Goal: Task Accomplishment & Management: Manage account settings

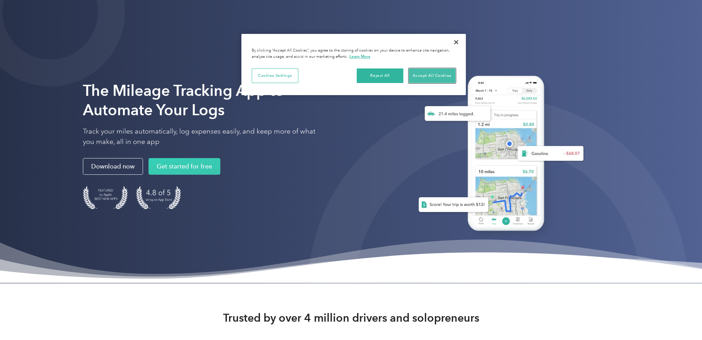
click at [427, 75] on button "Accept All Cookies" at bounding box center [432, 75] width 47 height 15
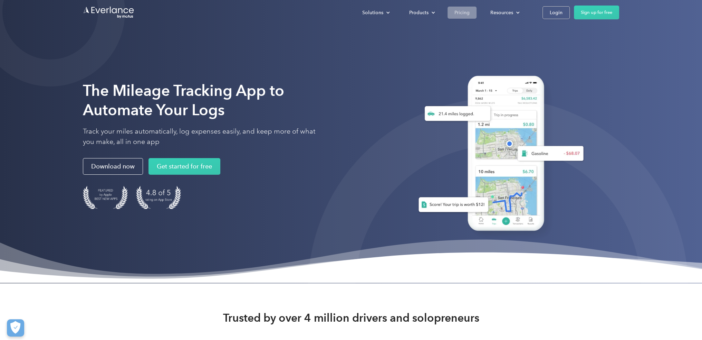
click at [459, 12] on div "Pricing" at bounding box center [462, 12] width 15 height 9
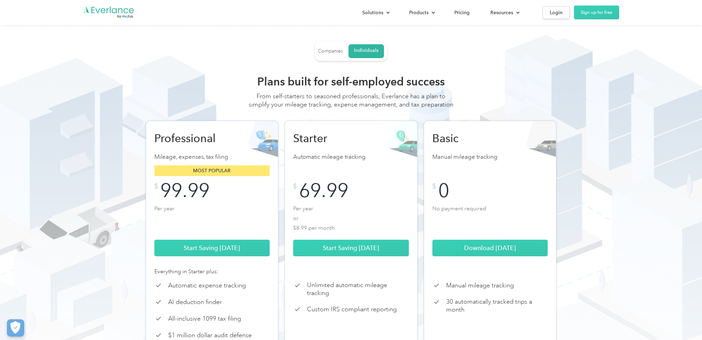
click at [333, 50] on div "Companies" at bounding box center [330, 51] width 25 height 6
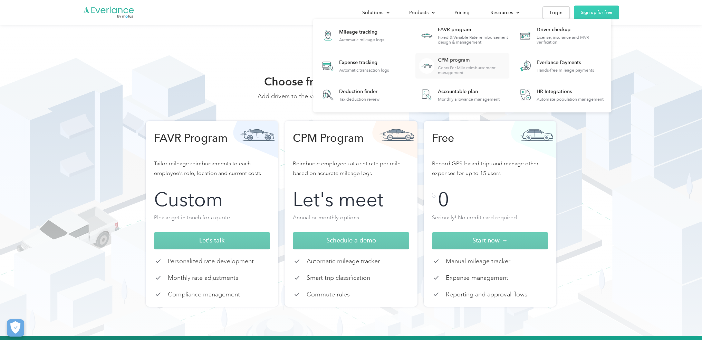
click at [443, 59] on div "CPM program" at bounding box center [473, 60] width 71 height 7
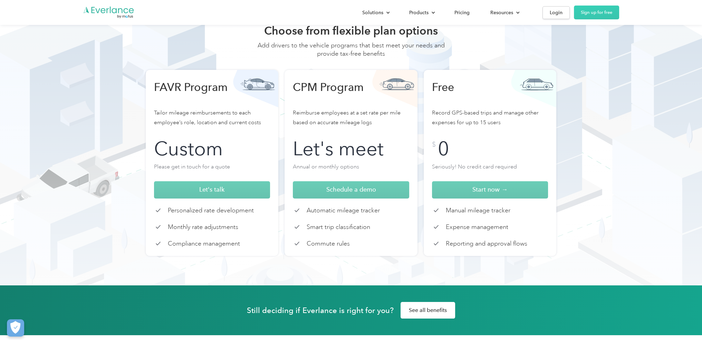
scroll to position [92, 0]
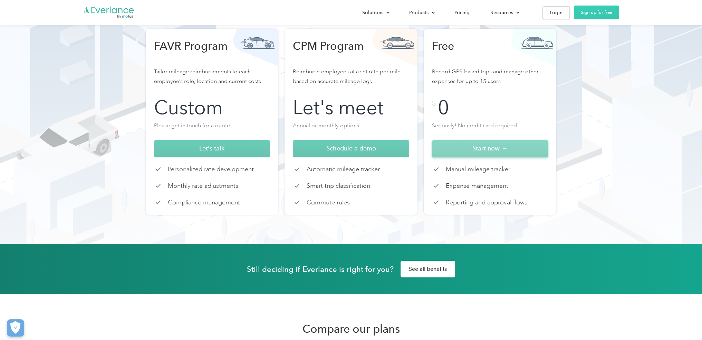
click at [488, 149] on span "Start now →" at bounding box center [490, 147] width 35 height 7
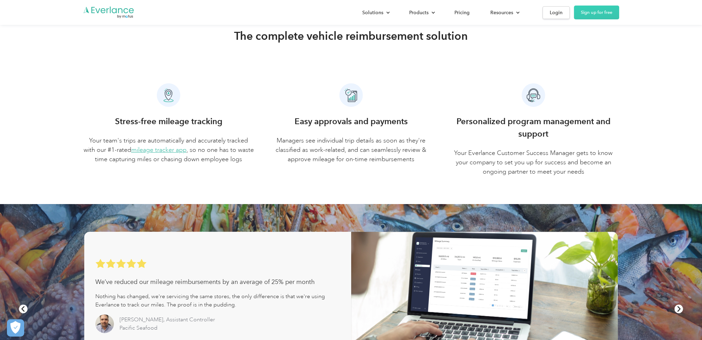
scroll to position [276, 0]
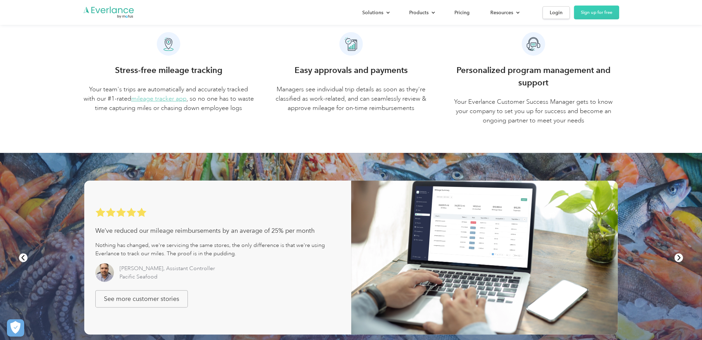
click at [167, 99] on link "mileage tracker app" at bounding box center [158, 99] width 55 height 8
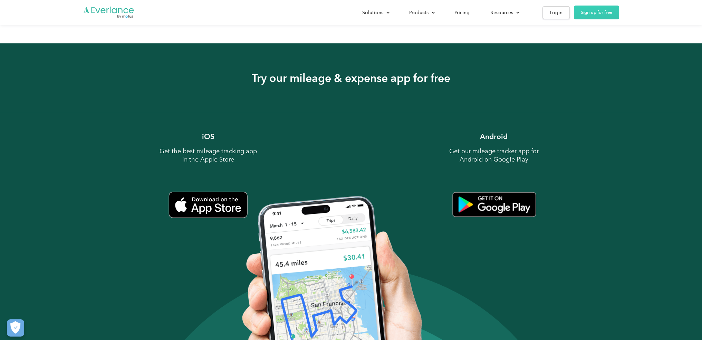
scroll to position [506, 0]
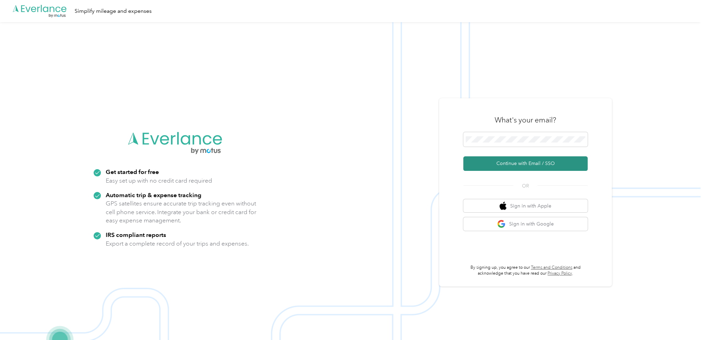
click at [537, 165] on button "Continue with Email / SSO" at bounding box center [525, 163] width 124 height 15
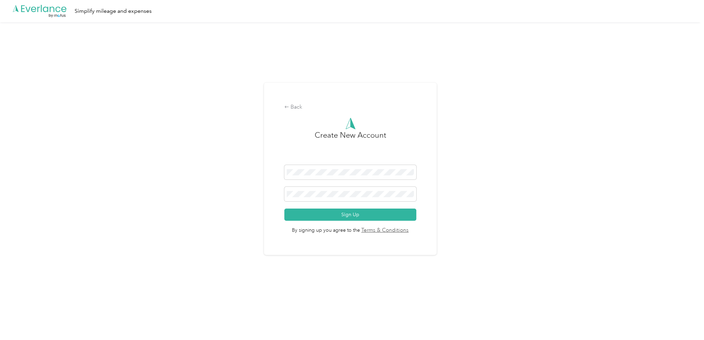
click at [330, 245] on div "Back Create New Account Sign Up By signing up you agree to the Terms & Conditio…" at bounding box center [350, 169] width 173 height 172
click at [360, 216] on button "Sign Up" at bounding box center [350, 214] width 132 height 12
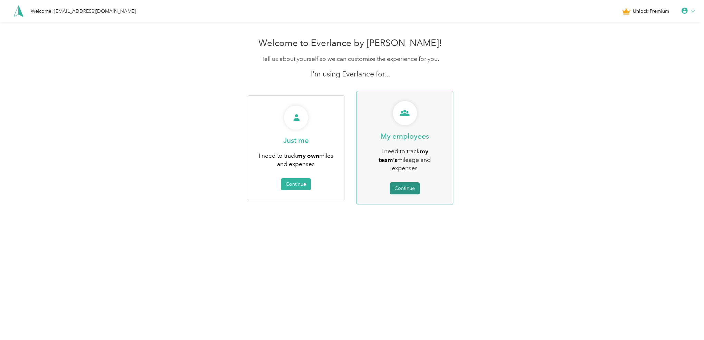
click at [407, 182] on button "Continue" at bounding box center [405, 188] width 30 height 12
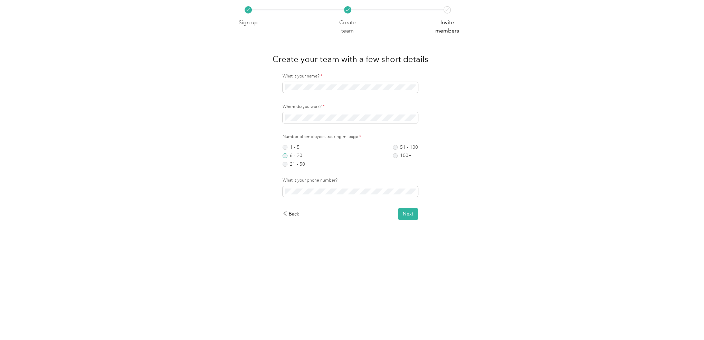
click at [286, 157] on label "6 - 20" at bounding box center [294, 155] width 22 height 5
click at [408, 215] on button "Next" at bounding box center [408, 214] width 20 height 12
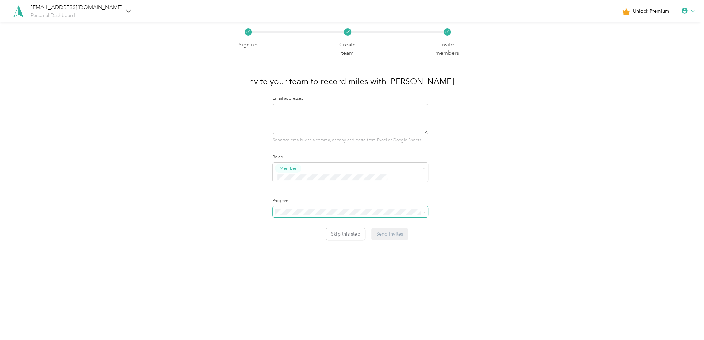
click at [354, 207] on span at bounding box center [351, 211] width 156 height 11
click at [314, 228] on span "Standard Rate CPM Program (CPM)" at bounding box center [316, 227] width 77 height 6
click at [351, 228] on button "Skip this step" at bounding box center [345, 234] width 39 height 12
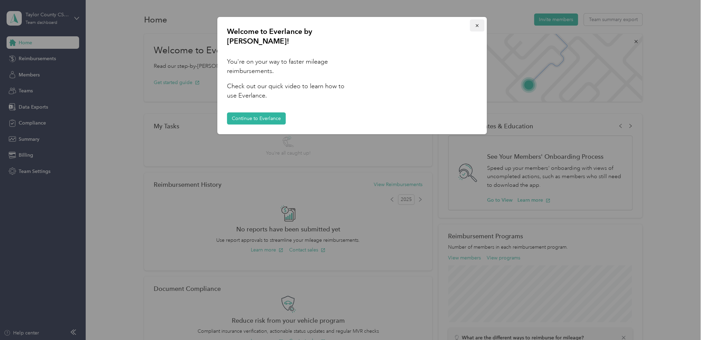
click at [478, 27] on icon "button" at bounding box center [477, 25] width 5 height 5
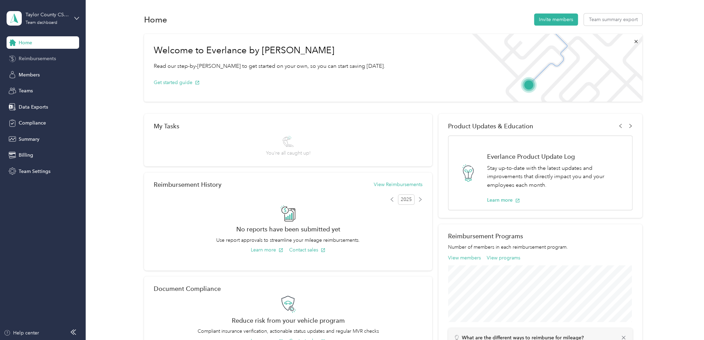
click at [38, 57] on span "Reimbursements" at bounding box center [37, 58] width 37 height 7
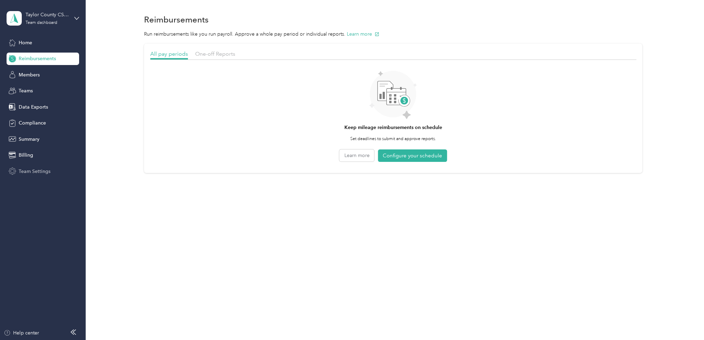
click at [27, 168] on span "Team Settings" at bounding box center [35, 171] width 32 height 7
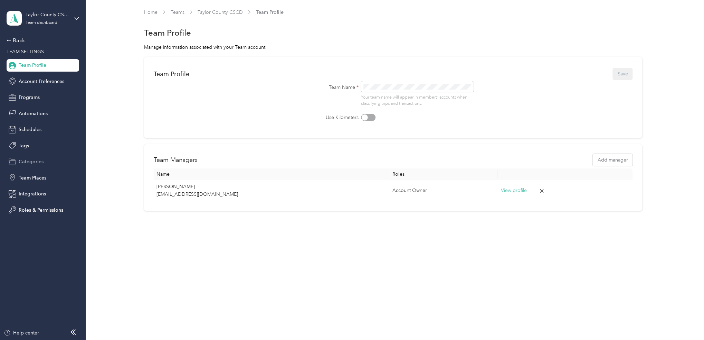
click at [29, 160] on span "Categories" at bounding box center [31, 161] width 25 height 7
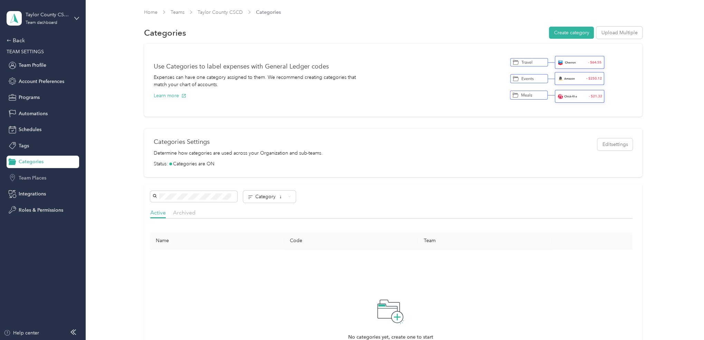
click at [30, 179] on span "Team Places" at bounding box center [33, 177] width 28 height 7
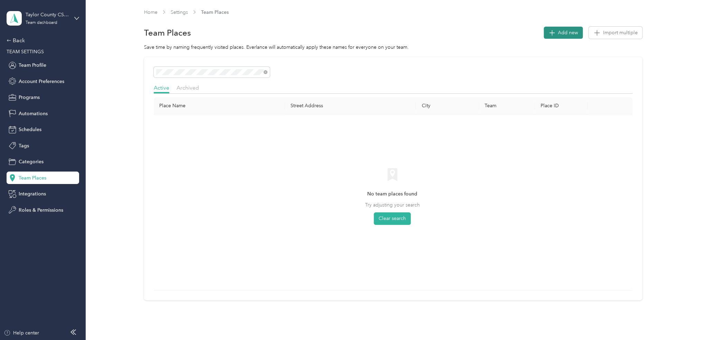
click at [558, 31] on span "Add new" at bounding box center [568, 32] width 20 height 7
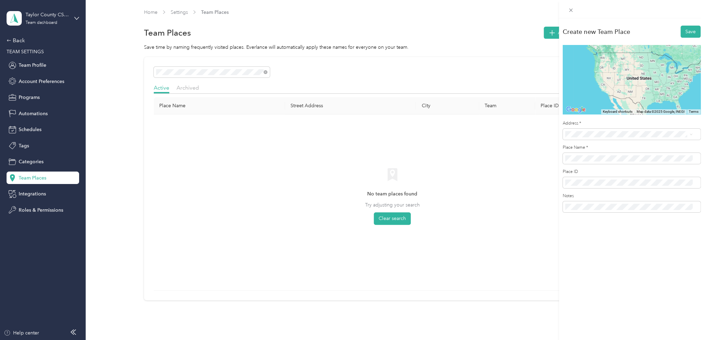
click at [588, 128] on div "Address *" at bounding box center [632, 129] width 138 height 19
click at [596, 162] on span "[STREET_ADDRESS][US_STATE]" at bounding box center [612, 159] width 69 height 6
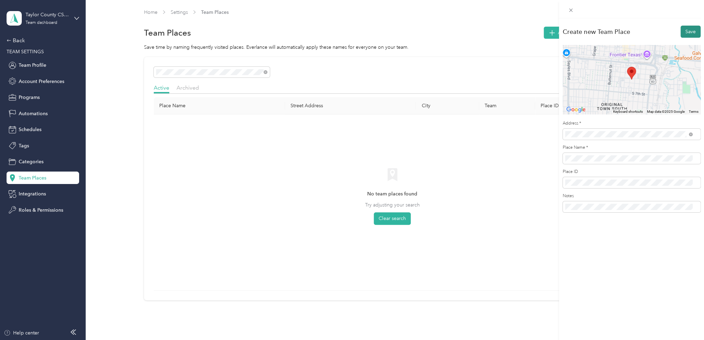
click at [688, 31] on button "Save" at bounding box center [691, 32] width 20 height 12
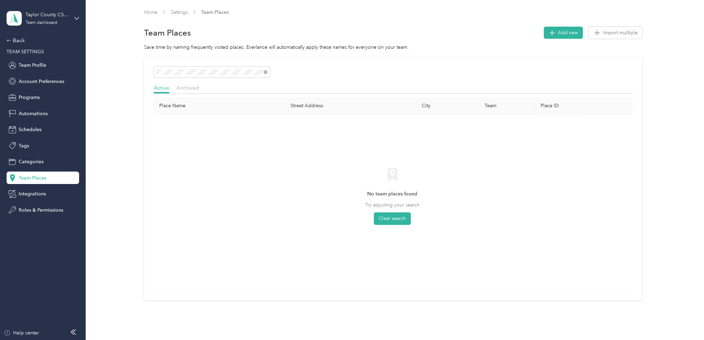
click at [317, 163] on div "No team places found Try adjusting your search Clear search" at bounding box center [392, 202] width 466 height 164
click at [186, 88] on span "Archived" at bounding box center [188, 87] width 22 height 7
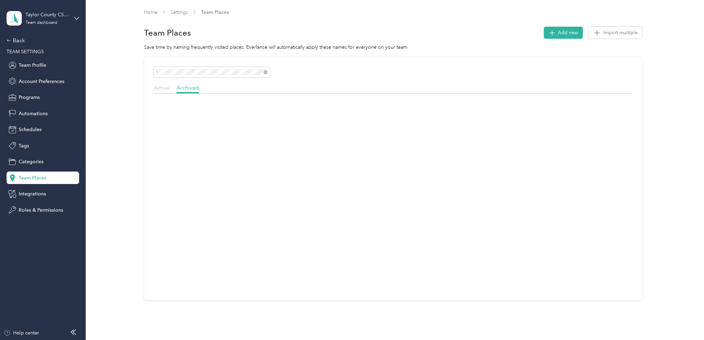
click at [163, 88] on span "Active" at bounding box center [162, 87] width 16 height 7
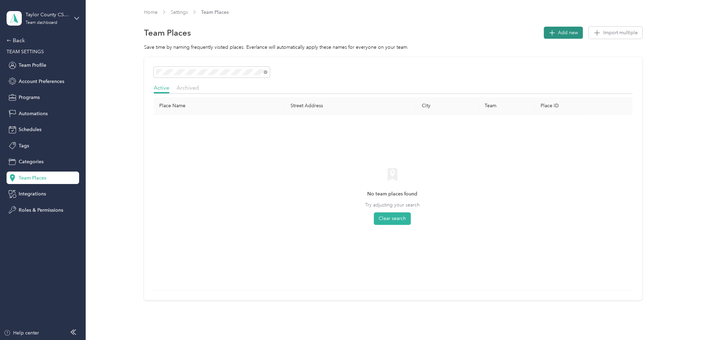
click at [552, 30] on icon "button" at bounding box center [552, 33] width 10 height 10
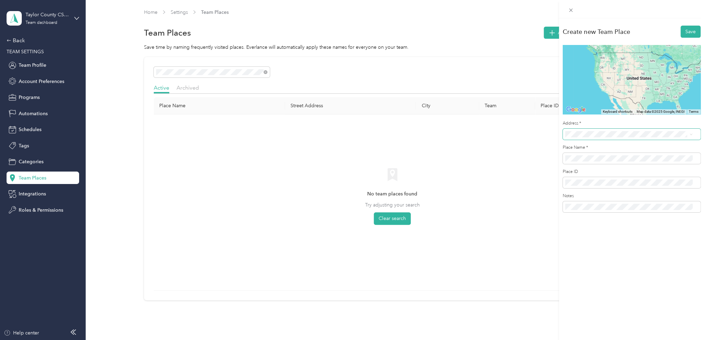
click at [589, 139] on form "Create new Team Place Save To navigate the map with touch gestures double-tap a…" at bounding box center [632, 119] width 138 height 188
click at [599, 159] on span "[STREET_ADDRESS][US_STATE]" at bounding box center [612, 159] width 69 height 6
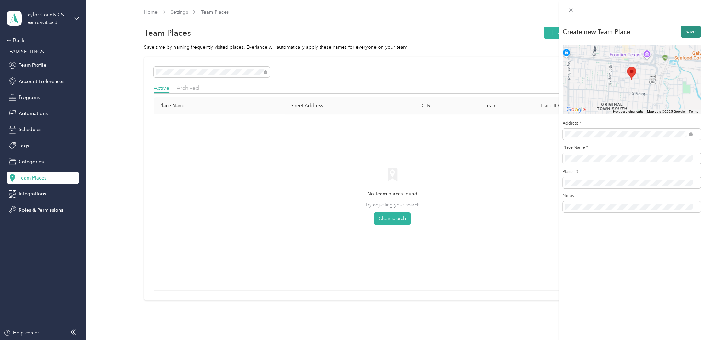
click at [690, 30] on button "Save" at bounding box center [691, 32] width 20 height 12
click at [568, 8] on icon at bounding box center [571, 10] width 6 height 6
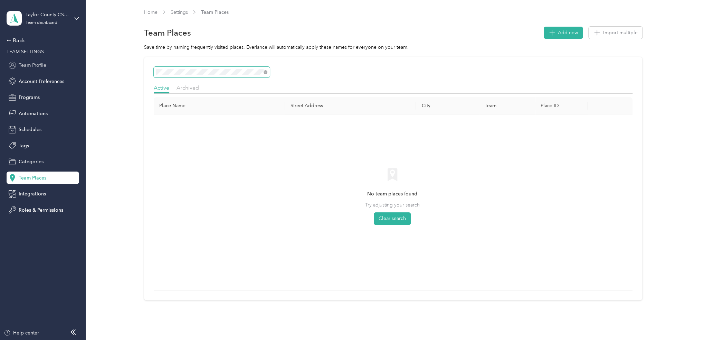
click at [65, 64] on section "Taylor County CSCD Team dashboard Back TEAM SETTINGS Team Profile Account Prefe…" at bounding box center [350, 170] width 701 height 340
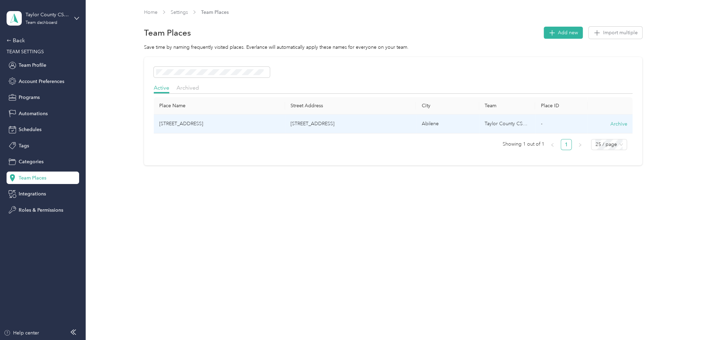
click at [188, 123] on td "[STREET_ADDRESS]" at bounding box center [219, 123] width 131 height 19
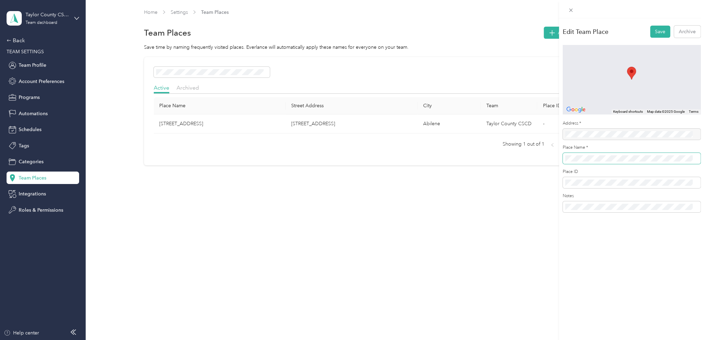
click at [525, 148] on div "Edit Team Place Save Archive To navigate the map with touch gestures double-tap…" at bounding box center [352, 170] width 704 height 340
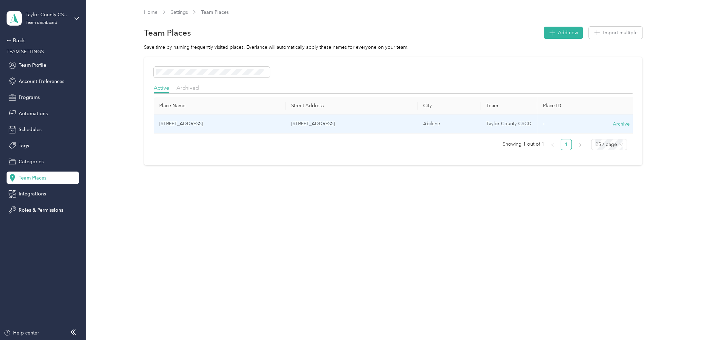
click at [192, 127] on td "[STREET_ADDRESS]" at bounding box center [220, 123] width 132 height 19
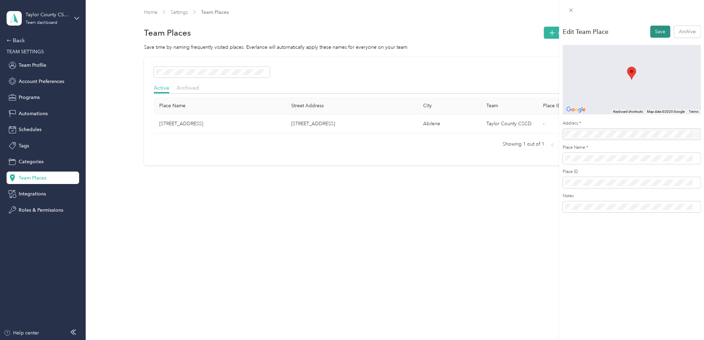
click at [657, 31] on button "Save" at bounding box center [660, 32] width 20 height 12
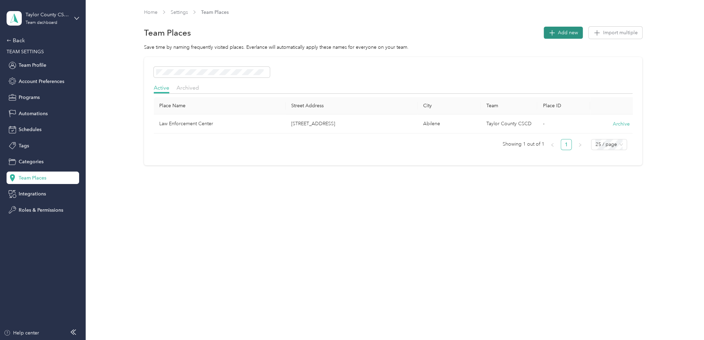
click at [560, 36] on button "Add new" at bounding box center [563, 33] width 39 height 12
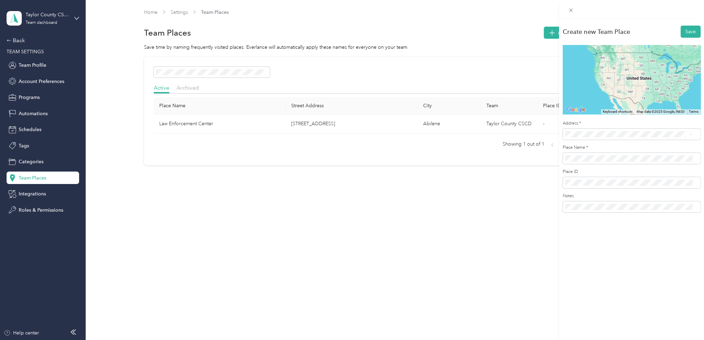
click at [582, 161] on span "[STREET_ADDRESS][US_STATE]" at bounding box center [612, 159] width 69 height 6
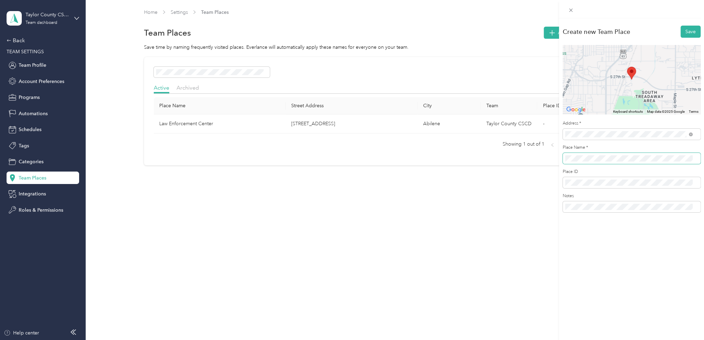
click at [551, 156] on div "Create new Team Place Save To navigate the map with touch gestures double-tap a…" at bounding box center [352, 170] width 704 height 340
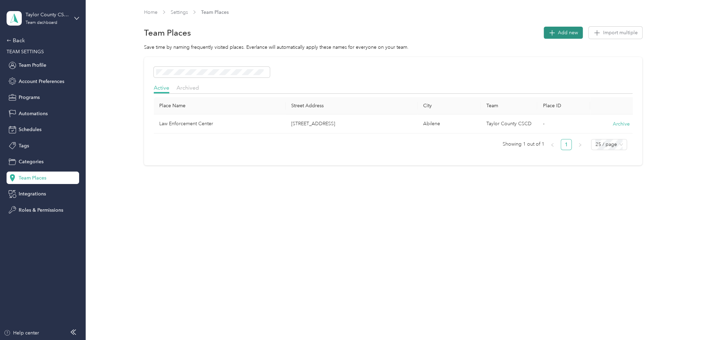
click at [568, 34] on span "Add new" at bounding box center [568, 32] width 20 height 7
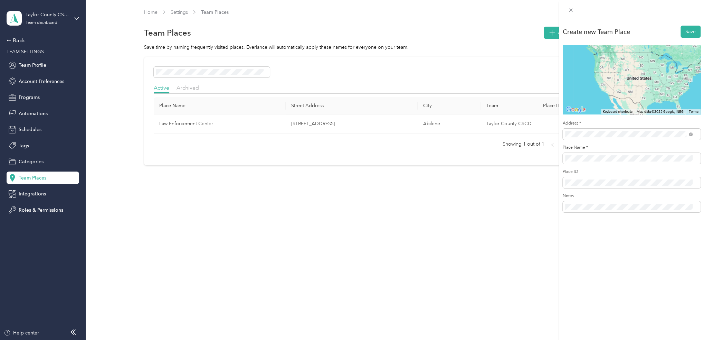
click at [580, 160] on span "[STREET_ADDRESS][US_STATE]" at bounding box center [612, 159] width 69 height 6
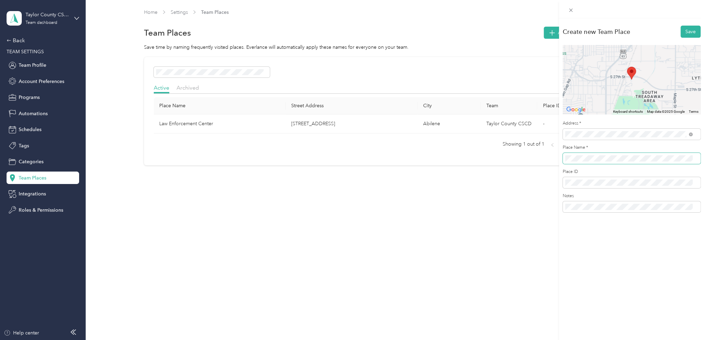
click at [548, 155] on div "Create new Team Place Save To navigate the map with touch gestures double-tap a…" at bounding box center [352, 170] width 704 height 340
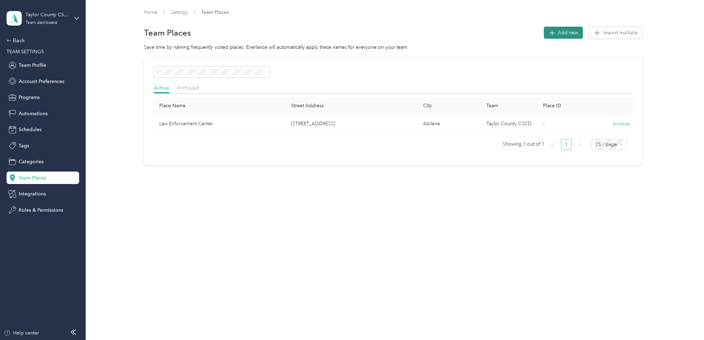
click at [571, 29] on span "Add new" at bounding box center [568, 32] width 20 height 7
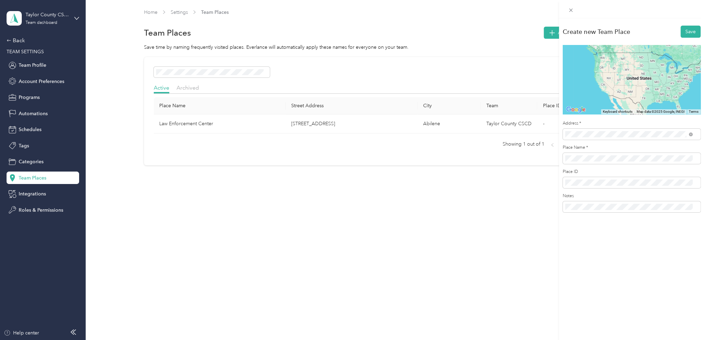
click at [606, 159] on span "[STREET_ADDRESS][US_STATE]" at bounding box center [612, 159] width 69 height 6
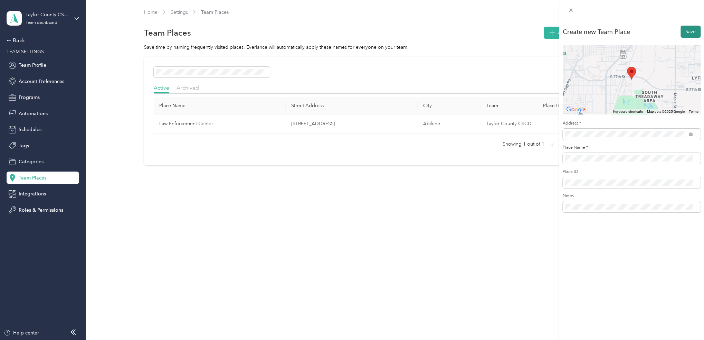
click at [682, 29] on button "Save" at bounding box center [691, 32] width 20 height 12
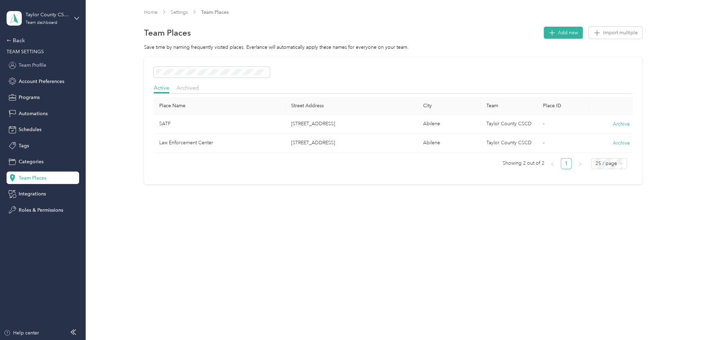
click at [29, 69] on div "Team Profile" at bounding box center [43, 65] width 73 height 12
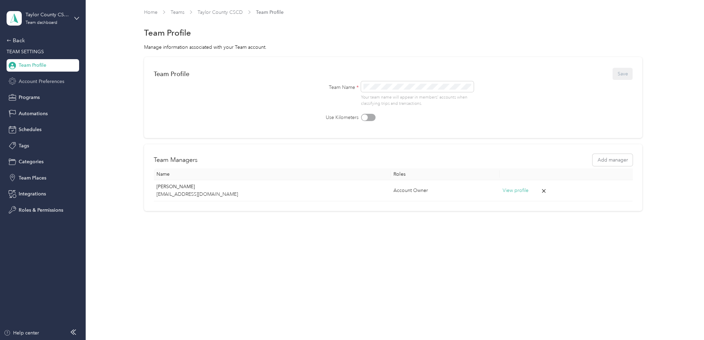
click at [29, 78] on span "Account Preferences" at bounding box center [42, 81] width 46 height 7
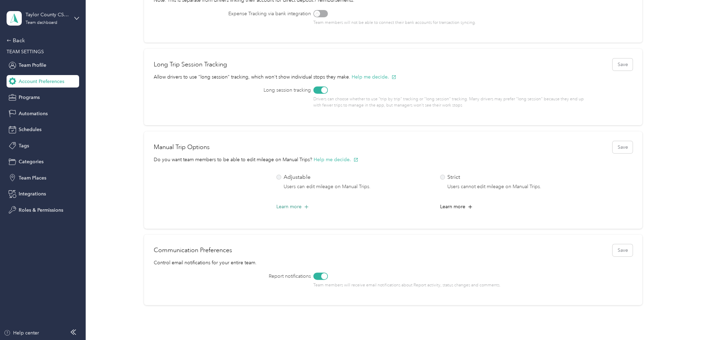
scroll to position [211, 0]
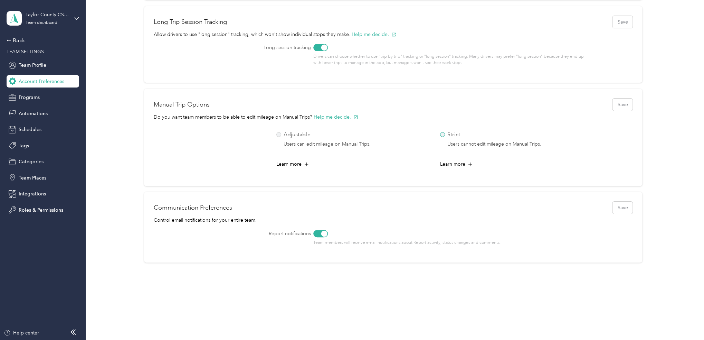
click at [440, 135] on label "Strict Users cannot edit mileage on Manual Trips." at bounding box center [516, 139] width 152 height 18
click at [467, 164] on icon at bounding box center [470, 164] width 7 height 7
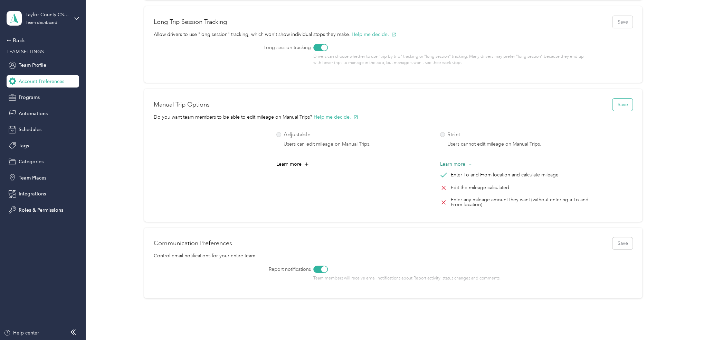
click at [613, 106] on button "Save" at bounding box center [623, 104] width 20 height 12
click at [39, 100] on span "Programs" at bounding box center [29, 97] width 21 height 7
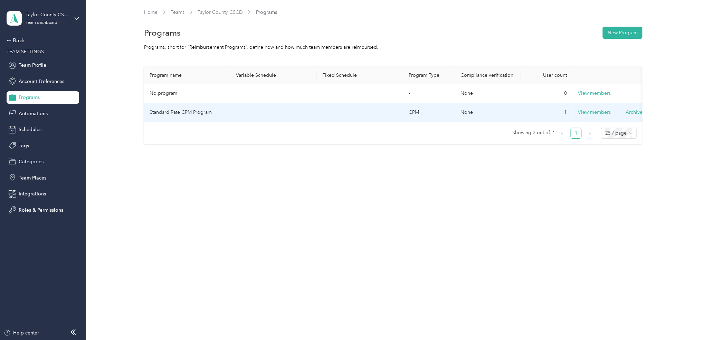
click at [528, 112] on td "1" at bounding box center [547, 112] width 52 height 19
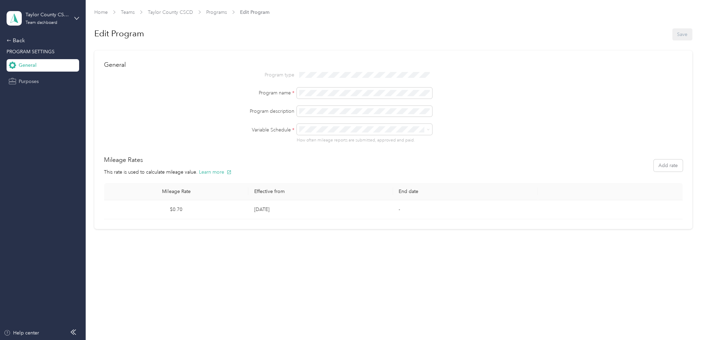
click at [29, 78] on span "Purposes" at bounding box center [29, 81] width 20 height 7
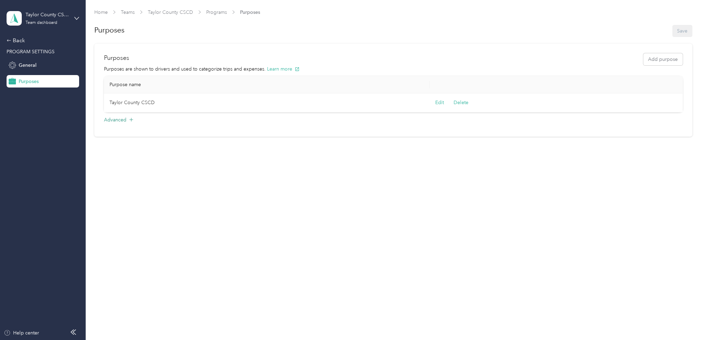
click at [133, 119] on icon at bounding box center [131, 119] width 7 height 7
click at [663, 59] on button "Add purpose" at bounding box center [662, 59] width 39 height 12
click at [490, 107] on button "Save" at bounding box center [493, 107] width 10 height 8
click at [38, 67] on div "General" at bounding box center [43, 65] width 73 height 12
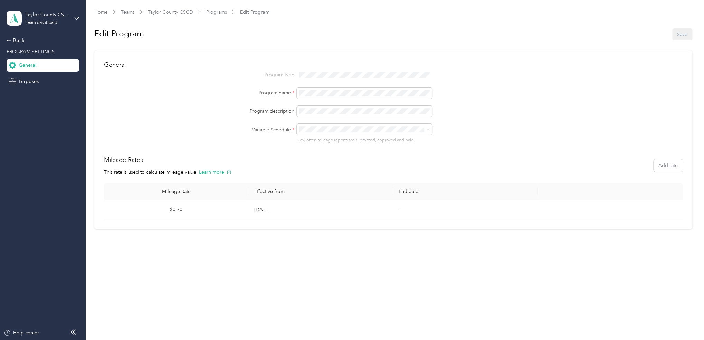
click at [221, 139] on div "Variable Schedule * How often mileage reports are submitted, approved and paid." at bounding box center [393, 133] width 579 height 19
click at [24, 52] on span "PROGRAM SETTINGS" at bounding box center [31, 52] width 48 height 6
click at [15, 40] on div "Back" at bounding box center [41, 40] width 69 height 8
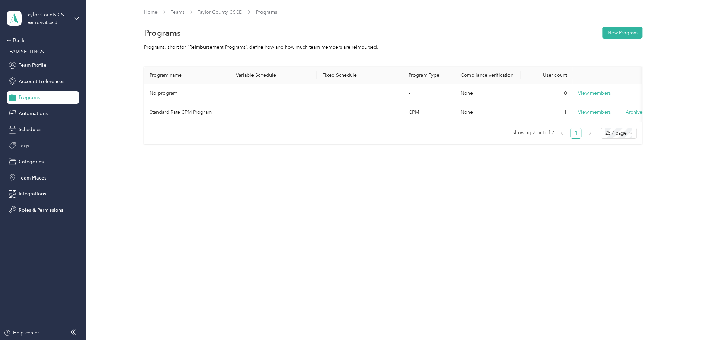
click at [22, 142] on span "Tags" at bounding box center [24, 145] width 10 height 7
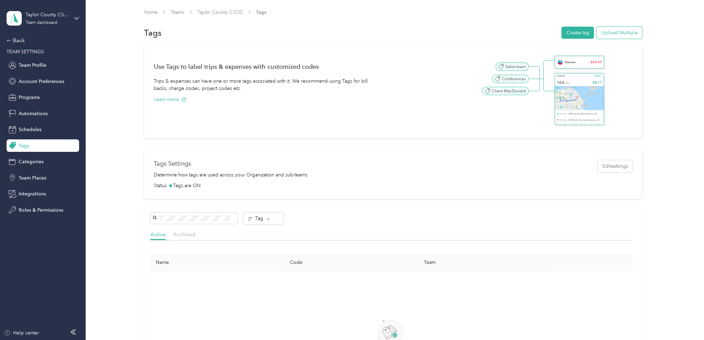
click at [633, 33] on button "Upload Multiple" at bounding box center [619, 33] width 46 height 12
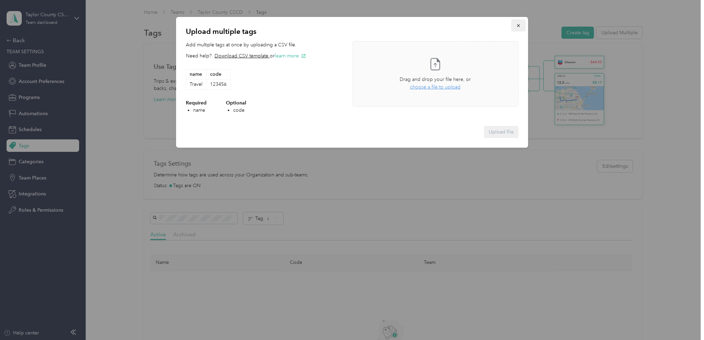
click at [520, 22] on span "button" at bounding box center [518, 25] width 5 height 6
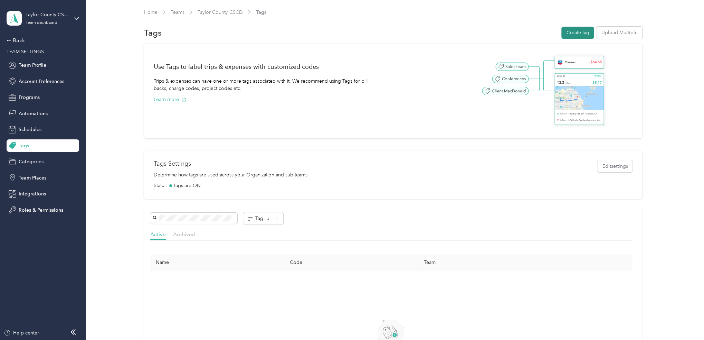
click at [587, 33] on button "Create tag" at bounding box center [577, 33] width 32 height 12
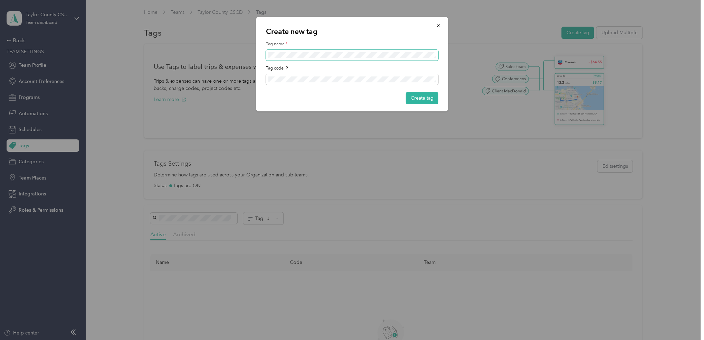
click at [292, 51] on span at bounding box center [352, 55] width 172 height 11
click at [423, 101] on button "Create tag" at bounding box center [422, 98] width 32 height 12
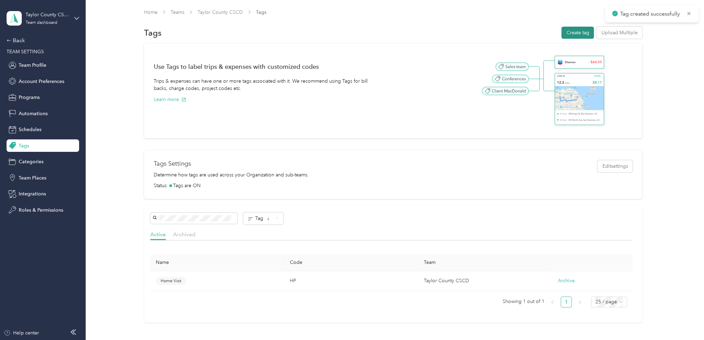
click at [565, 36] on button "Create tag" at bounding box center [577, 33] width 32 height 12
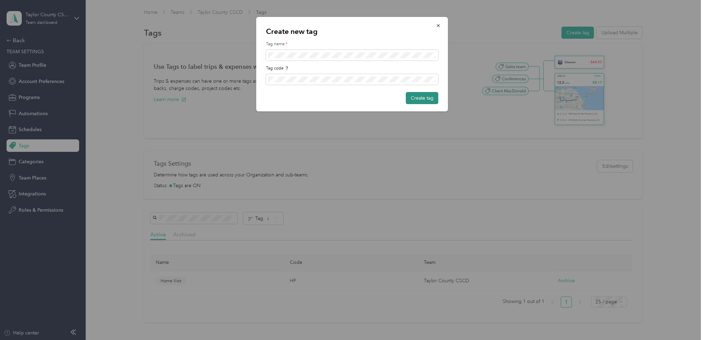
click at [430, 99] on button "Create tag" at bounding box center [422, 98] width 32 height 12
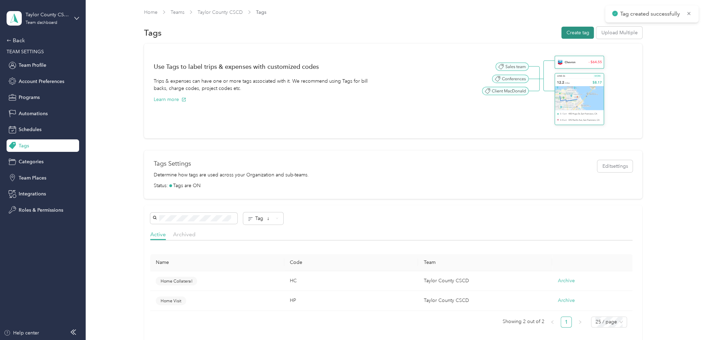
click at [578, 34] on button "Create tag" at bounding box center [577, 33] width 32 height 12
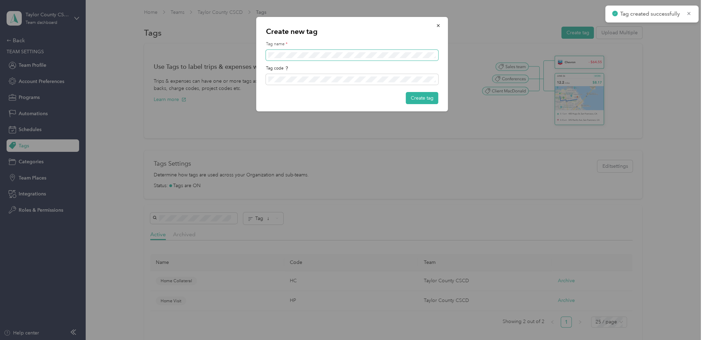
click at [306, 51] on span at bounding box center [352, 55] width 172 height 11
click at [429, 97] on button "Create tag" at bounding box center [422, 98] width 32 height 12
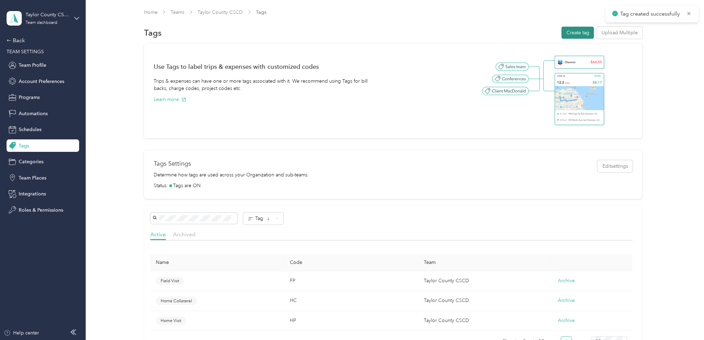
click at [574, 35] on button "Create tag" at bounding box center [577, 33] width 32 height 12
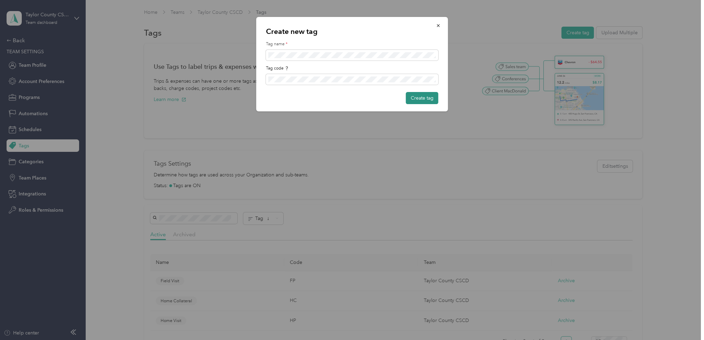
click at [415, 96] on button "Create tag" at bounding box center [422, 98] width 32 height 12
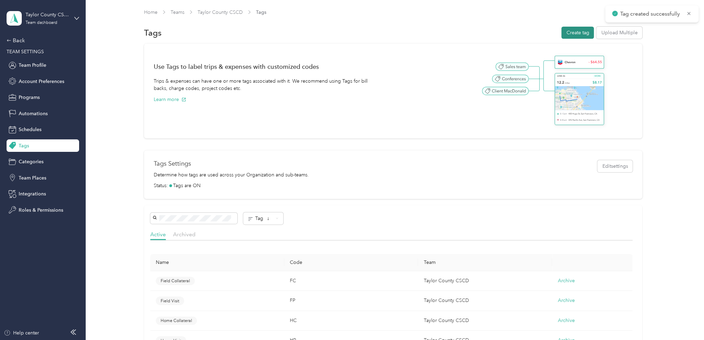
click at [572, 34] on button "Create tag" at bounding box center [577, 33] width 32 height 12
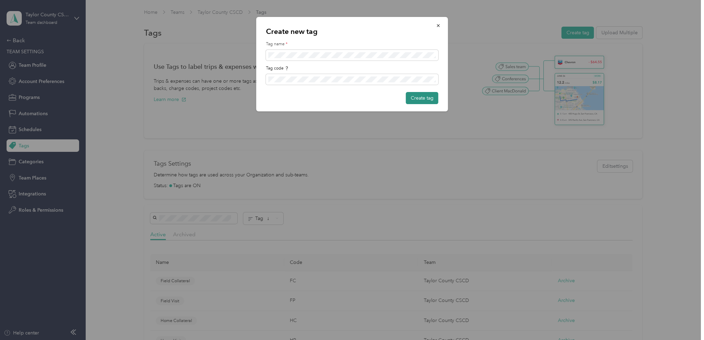
click at [416, 98] on button "Create tag" at bounding box center [422, 98] width 32 height 12
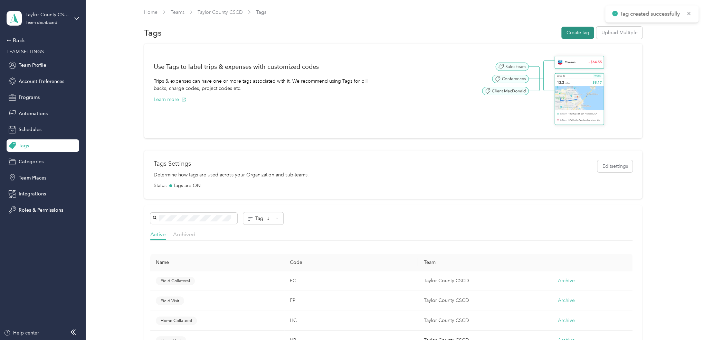
click at [575, 35] on button "Create tag" at bounding box center [577, 33] width 32 height 12
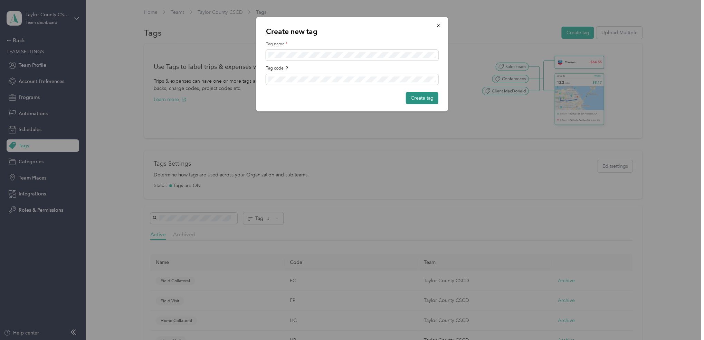
click at [421, 97] on button "Create tag" at bounding box center [422, 98] width 32 height 12
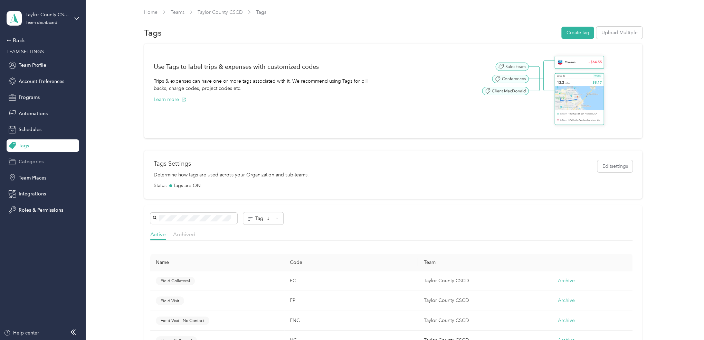
click at [27, 164] on span "Categories" at bounding box center [31, 161] width 25 height 7
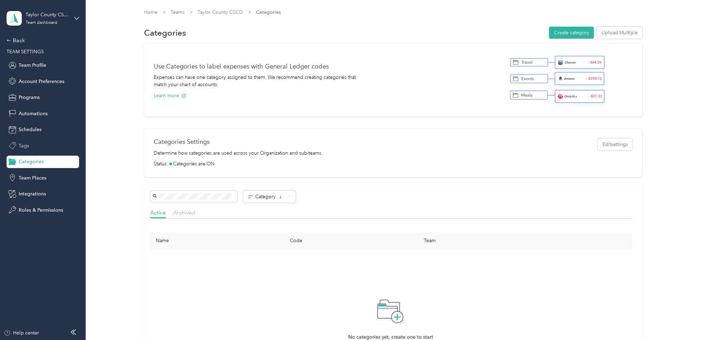
click at [21, 148] on span "Tags" at bounding box center [24, 145] width 10 height 7
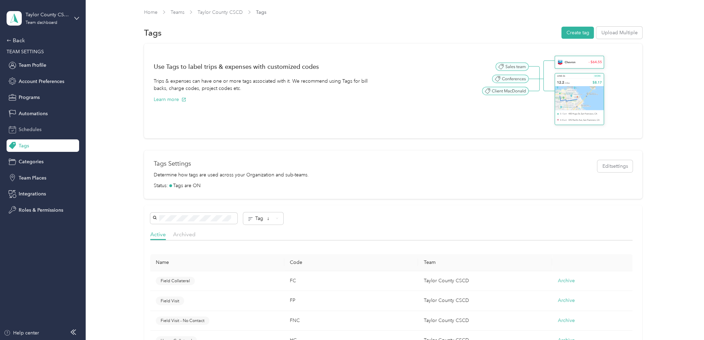
click at [19, 126] on span "Schedules" at bounding box center [30, 129] width 23 height 7
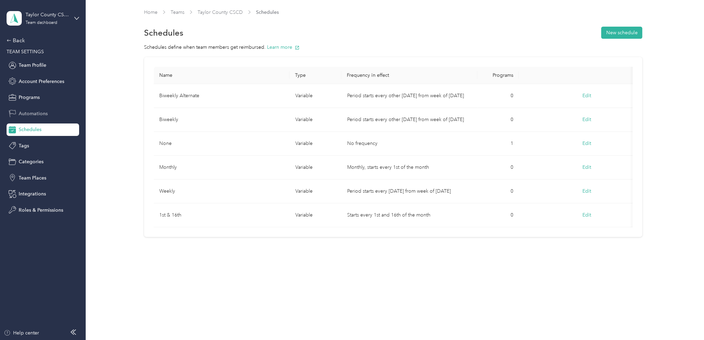
click at [29, 112] on span "Automations" at bounding box center [33, 113] width 29 height 7
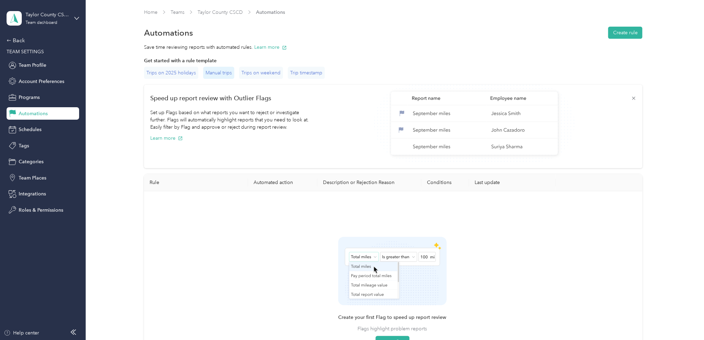
click at [220, 74] on div "Manual trips" at bounding box center [218, 73] width 31 height 12
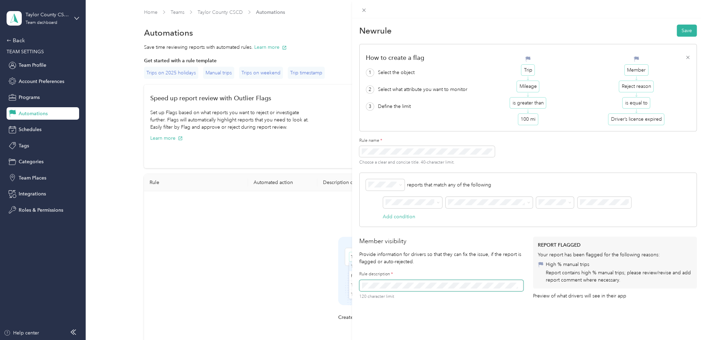
click at [23, 66] on div "New rule Save How to create a flag 1 Select the object 2 Select what attribute …" at bounding box center [352, 170] width 704 height 340
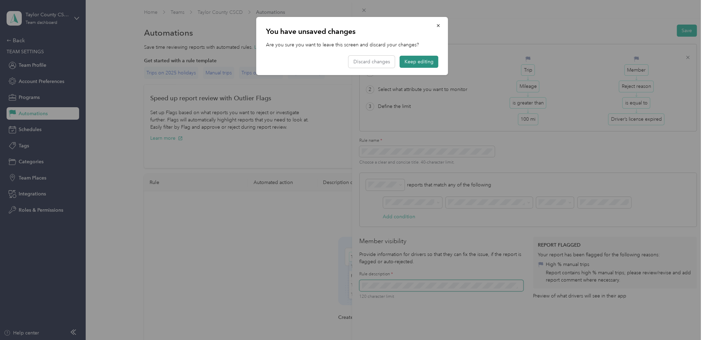
click at [414, 63] on button "Keep editing" at bounding box center [419, 62] width 39 height 12
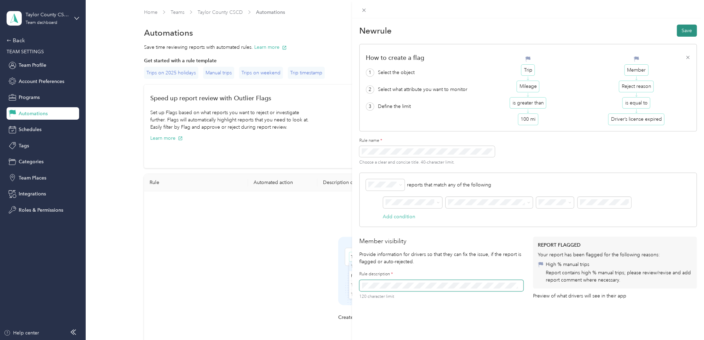
click at [680, 36] on button "Save" at bounding box center [687, 31] width 20 height 12
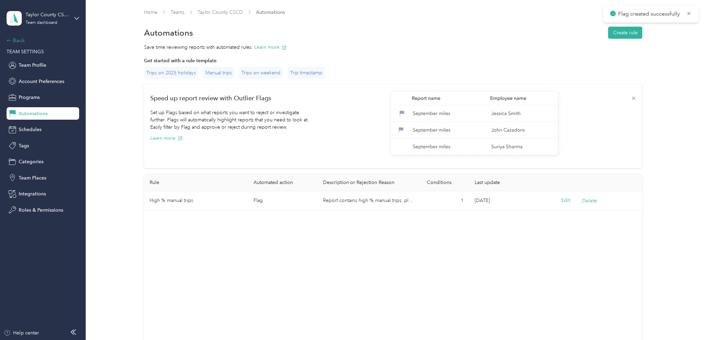
click at [18, 38] on div "Back" at bounding box center [41, 40] width 69 height 8
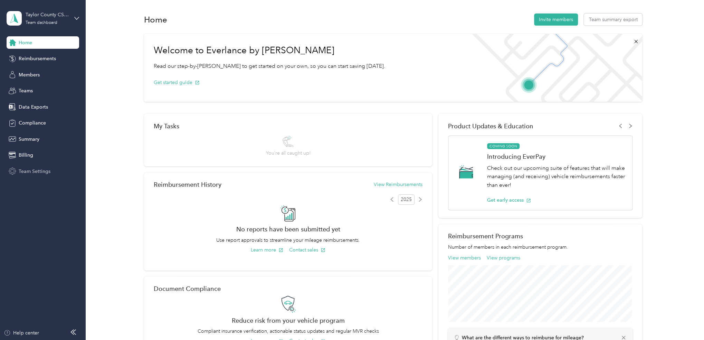
click at [33, 169] on span "Team Settings" at bounding box center [35, 171] width 32 height 7
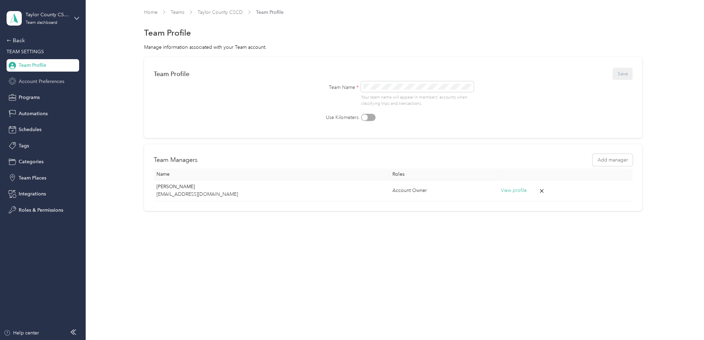
click at [29, 84] on span "Account Preferences" at bounding box center [42, 81] width 46 height 7
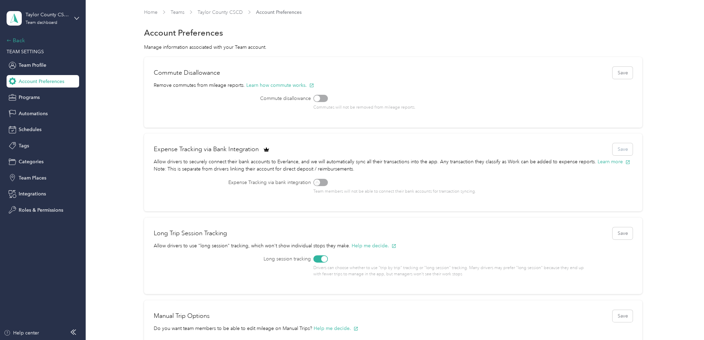
click at [19, 42] on div "Back" at bounding box center [41, 40] width 69 height 8
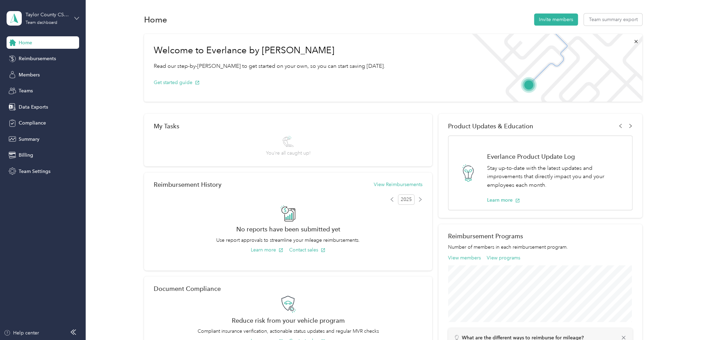
click at [75, 18] on icon at bounding box center [76, 18] width 5 height 5
click at [57, 72] on div "Personal dashboard" at bounding box center [79, 72] width 136 height 12
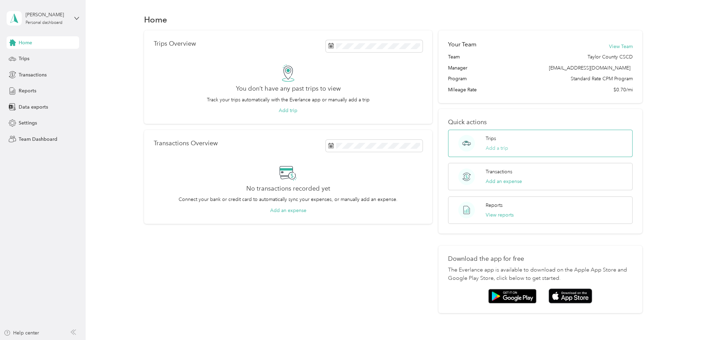
click at [495, 148] on button "Add a trip" at bounding box center [497, 147] width 22 height 7
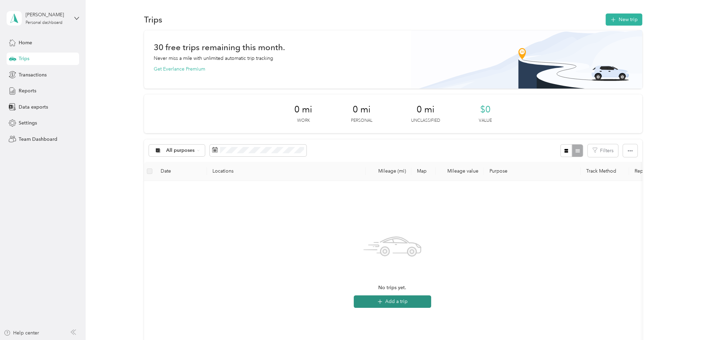
click at [396, 300] on button "Add a trip" at bounding box center [392, 301] width 77 height 12
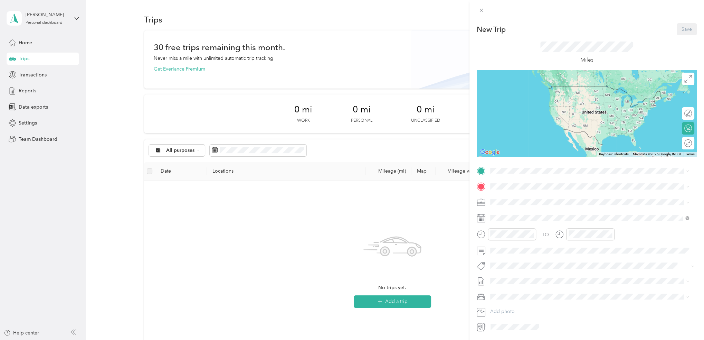
click at [497, 214] on div "Field Visit" at bounding box center [585, 213] width 186 height 7
click at [509, 200] on button "Field Visit" at bounding box center [506, 200] width 28 height 9
click at [518, 285] on span at bounding box center [592, 281] width 209 height 11
click at [597, 312] on button "Add photo" at bounding box center [592, 313] width 209 height 10
click at [481, 171] on icon at bounding box center [481, 171] width 6 height 6
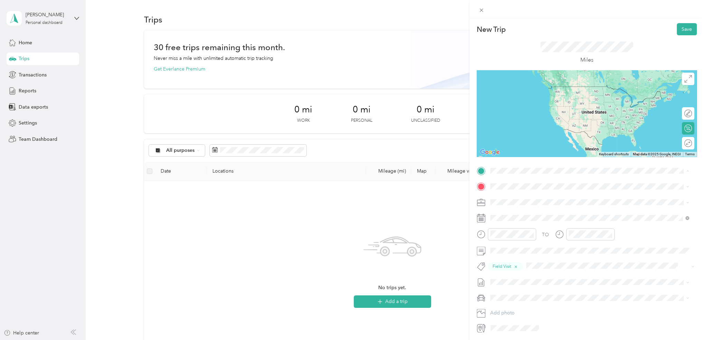
click at [537, 202] on div "TEAM Law Enforcement Center [STREET_ADDRESS][US_STATE]" at bounding box center [543, 203] width 80 height 17
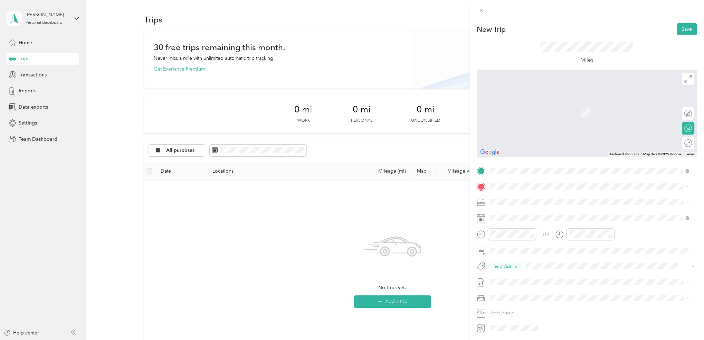
click at [499, 215] on div "[STREET_ADDRESS][US_STATE]" at bounding box center [589, 211] width 194 height 9
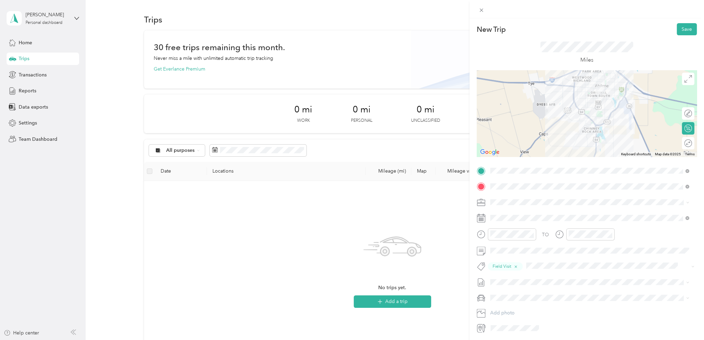
click at [580, 125] on div at bounding box center [587, 113] width 220 height 86
click at [683, 114] on div at bounding box center [684, 113] width 15 height 7
click at [585, 117] on div at bounding box center [587, 113] width 220 height 86
click at [592, 110] on div at bounding box center [591, 111] width 10 height 10
click at [594, 105] on div at bounding box center [592, 107] width 10 height 10
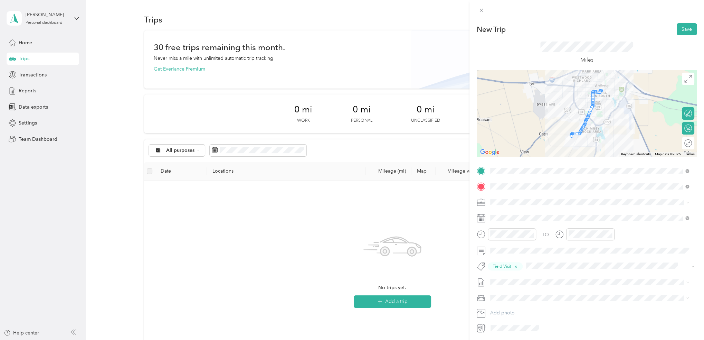
click at [596, 105] on div at bounding box center [593, 106] width 10 height 10
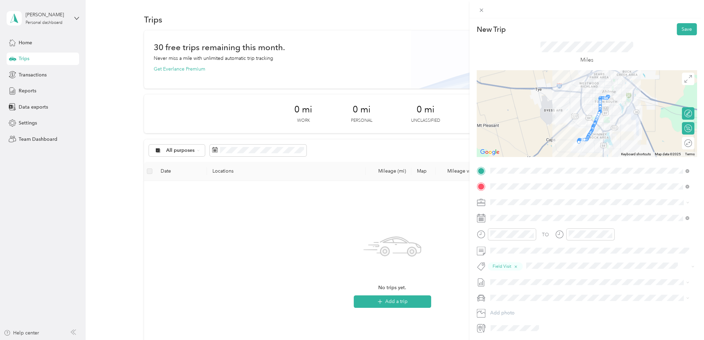
drag, startPoint x: 609, startPoint y: 112, endPoint x: 615, endPoint y: 117, distance: 7.8
click at [615, 117] on div at bounding box center [587, 113] width 220 height 86
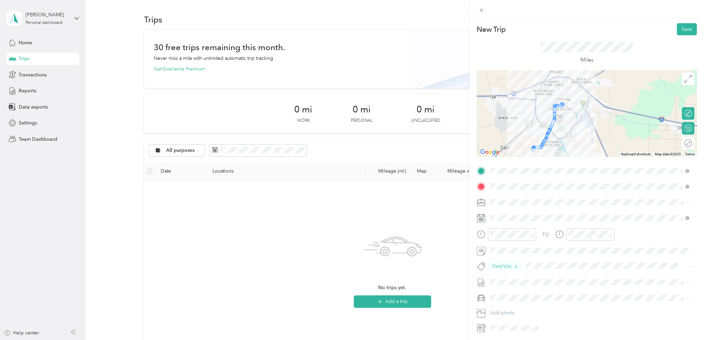
drag, startPoint x: 570, startPoint y: 130, endPoint x: 524, endPoint y: 135, distance: 45.9
click at [524, 135] on div at bounding box center [587, 113] width 220 height 86
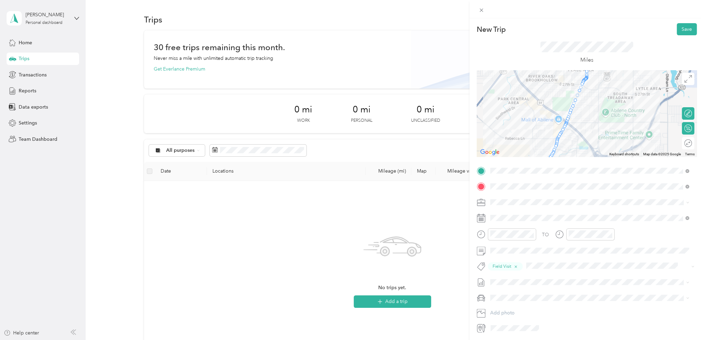
drag, startPoint x: 554, startPoint y: 133, endPoint x: 532, endPoint y: 129, distance: 21.8
click at [532, 129] on div at bounding box center [587, 113] width 220 height 86
click at [595, 96] on div at bounding box center [587, 113] width 220 height 86
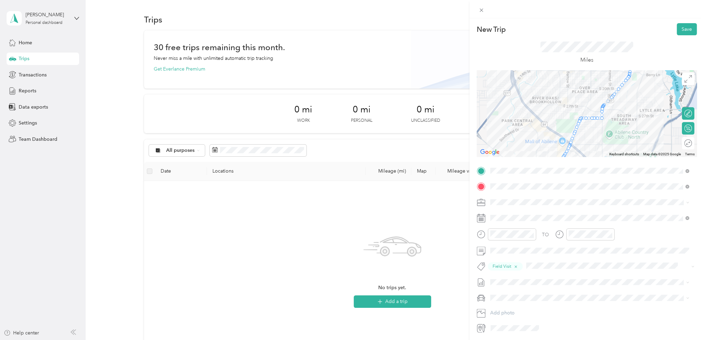
drag, startPoint x: 589, startPoint y: 125, endPoint x: 594, endPoint y: 147, distance: 22.6
click at [594, 147] on div at bounding box center [587, 113] width 220 height 86
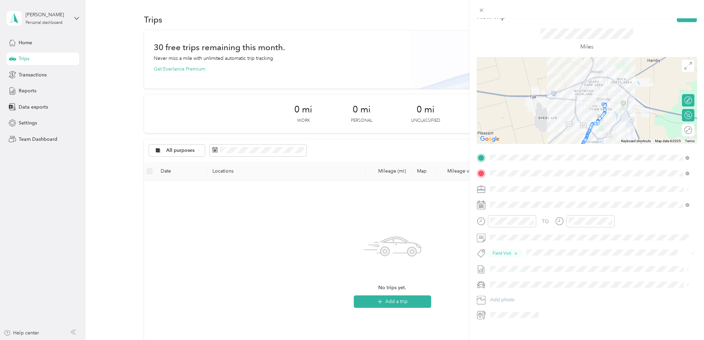
scroll to position [23, 0]
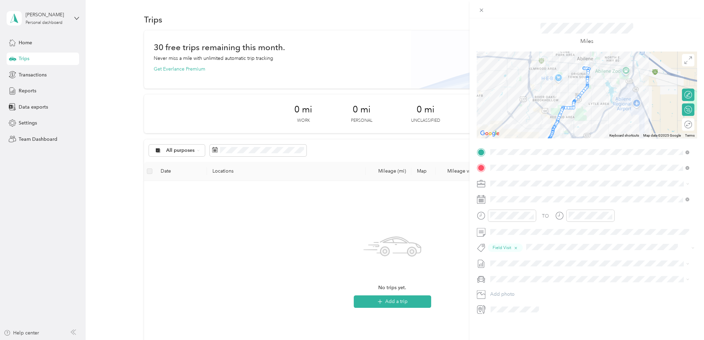
drag, startPoint x: 590, startPoint y: 116, endPoint x: 607, endPoint y: 99, distance: 23.5
click at [607, 99] on div at bounding box center [587, 94] width 220 height 86
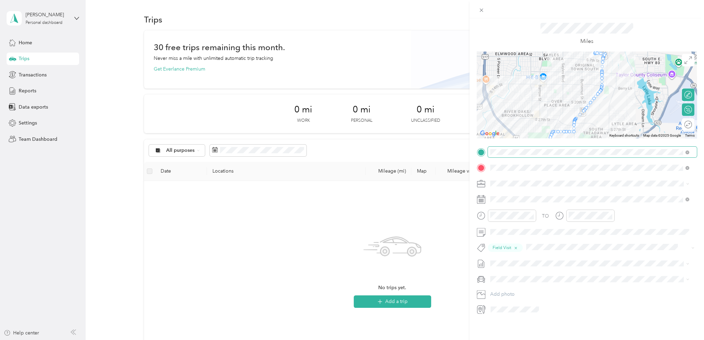
drag, startPoint x: 586, startPoint y: 97, endPoint x: 588, endPoint y: 143, distance: 45.3
click at [588, 152] on div "New Trip Save This trip cannot be edited because it is either under review, app…" at bounding box center [587, 159] width 220 height 310
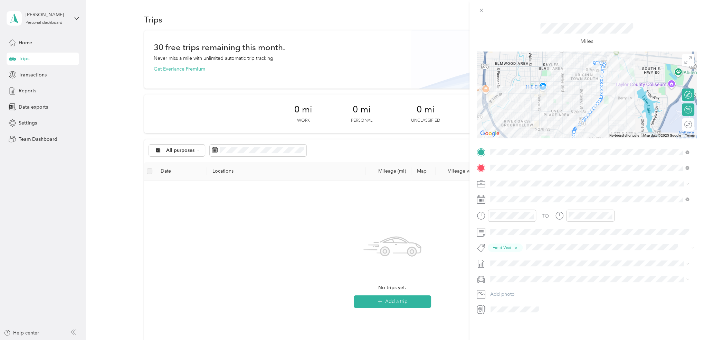
drag, startPoint x: 193, startPoint y: 68, endPoint x: 185, endPoint y: 68, distance: 7.9
click at [185, 68] on div "New Trip Save This trip cannot be edited because it is either under review, app…" at bounding box center [352, 170] width 704 height 340
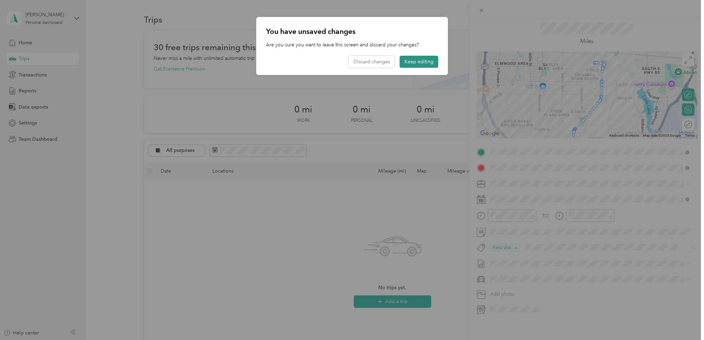
click at [407, 63] on button "Keep editing" at bounding box center [419, 62] width 39 height 12
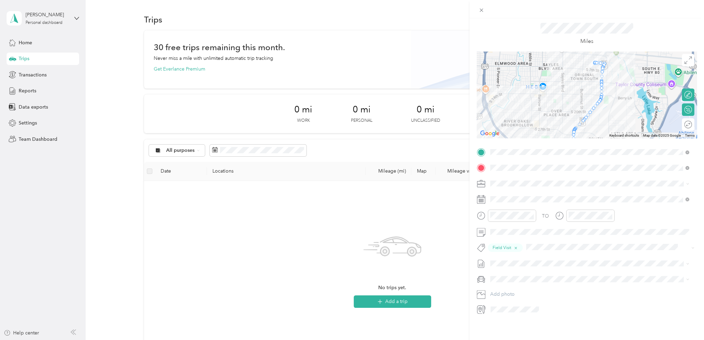
scroll to position [0, 0]
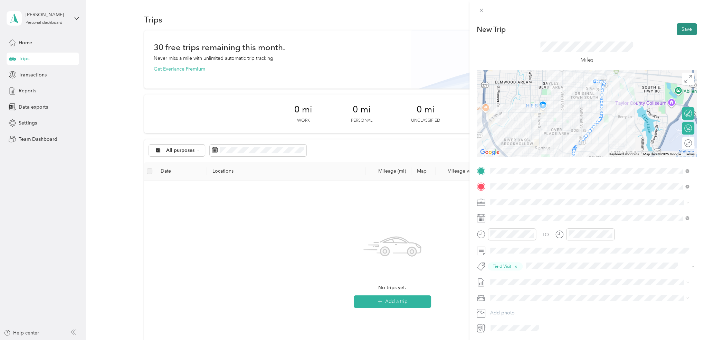
click at [678, 30] on button "Save" at bounding box center [687, 29] width 20 height 12
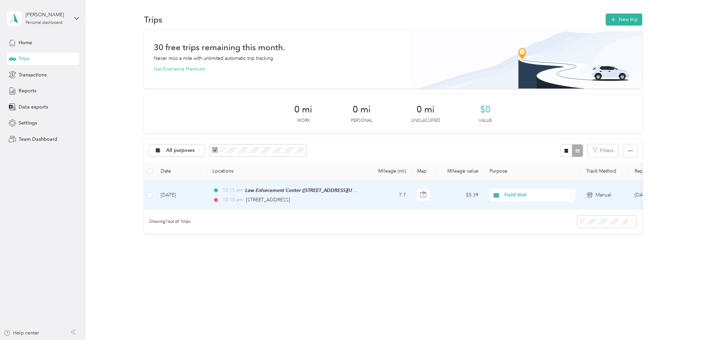
click at [284, 195] on div "10:15 am Law Enforcement Center ([STREET_ADDRESS][US_STATE]) 10:15 am [STREET_A…" at bounding box center [284, 194] width 145 height 17
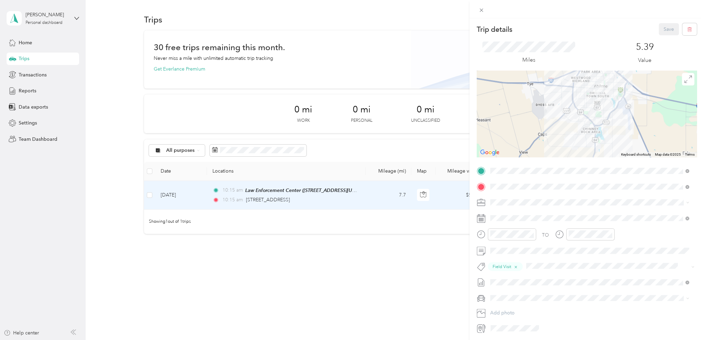
click at [349, 268] on div "Trip details Save This trip cannot be edited because it is either under review,…" at bounding box center [352, 170] width 704 height 340
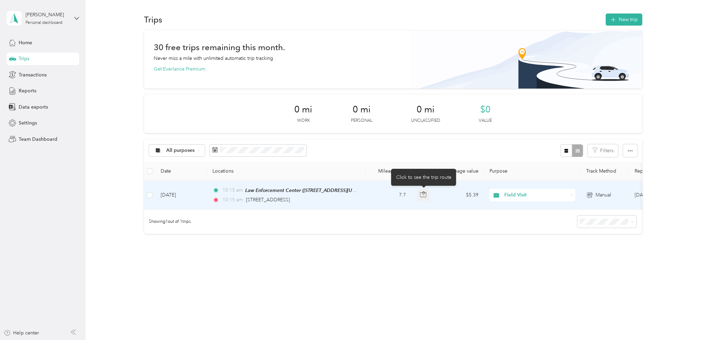
click at [420, 194] on icon "button" at bounding box center [423, 194] width 6 height 6
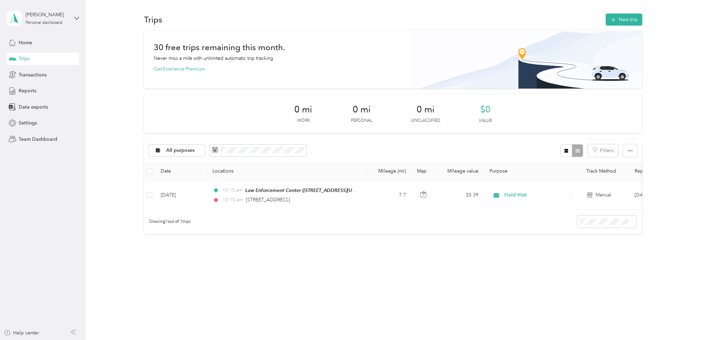
click at [432, 266] on div "Trips New trip 30 free trips remaining this month. Never miss a mile with unlim…" at bounding box center [393, 147] width 615 height 295
click at [191, 70] on button "Get Everlance Premium" at bounding box center [179, 68] width 51 height 7
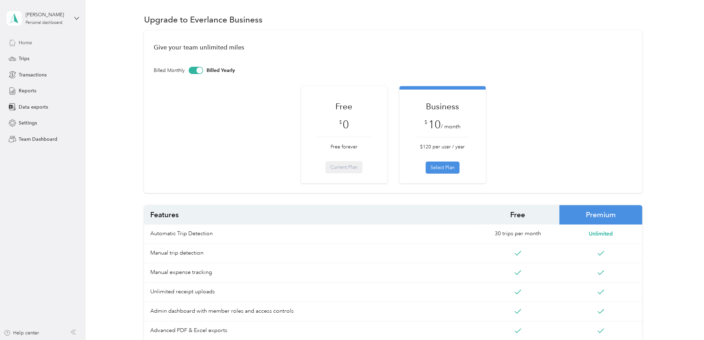
click at [23, 43] on span "Home" at bounding box center [25, 42] width 13 height 7
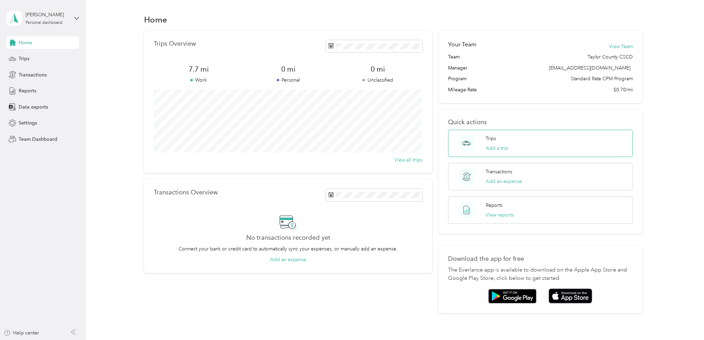
click at [500, 152] on div "Trips Add a trip" at bounding box center [540, 143] width 185 height 27
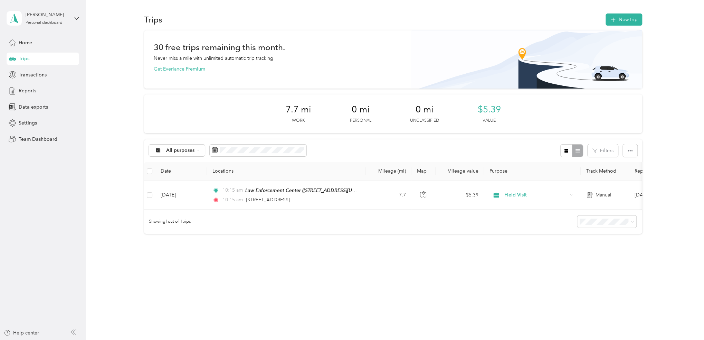
click at [357, 151] on div "All purposes Filters" at bounding box center [393, 150] width 498 height 22
click at [627, 20] on button "New trip" at bounding box center [624, 19] width 37 height 12
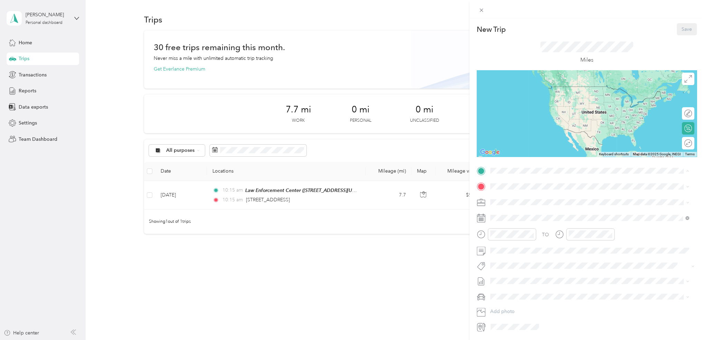
click at [520, 201] on button "TEAM" at bounding box center [513, 199] width 21 height 9
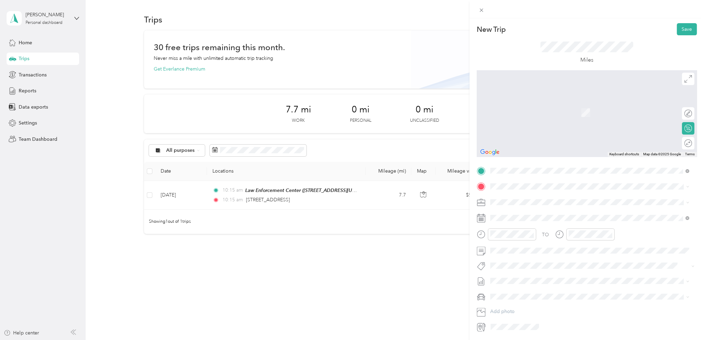
click at [524, 244] on div "TEAM SATF [STREET_ADDRESS][US_STATE]" at bounding box center [537, 241] width 69 height 17
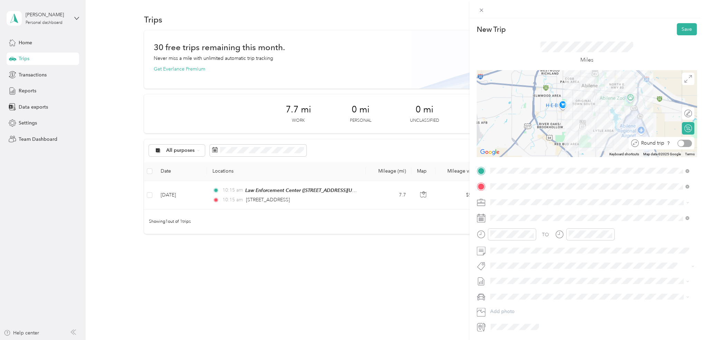
click at [684, 141] on div at bounding box center [684, 143] width 15 height 7
click at [679, 27] on button "Save" at bounding box center [687, 29] width 20 height 12
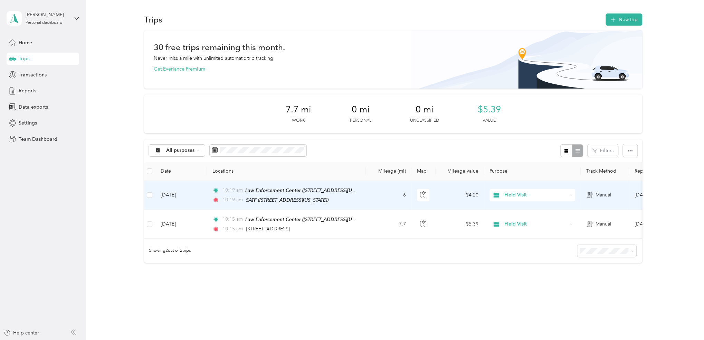
click at [384, 199] on td "6" at bounding box center [389, 195] width 46 height 29
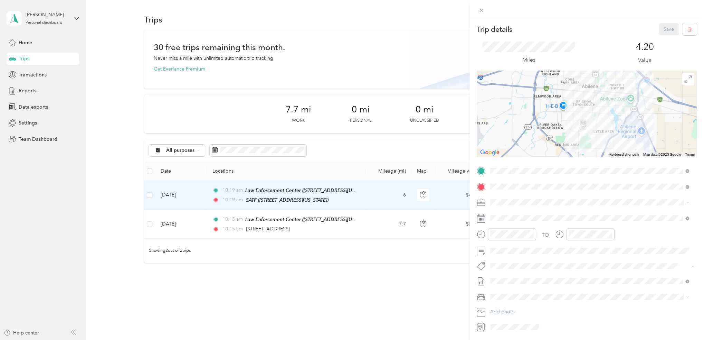
click at [189, 70] on div "Trip details Save This trip cannot be edited because it is either under review,…" at bounding box center [352, 170] width 704 height 340
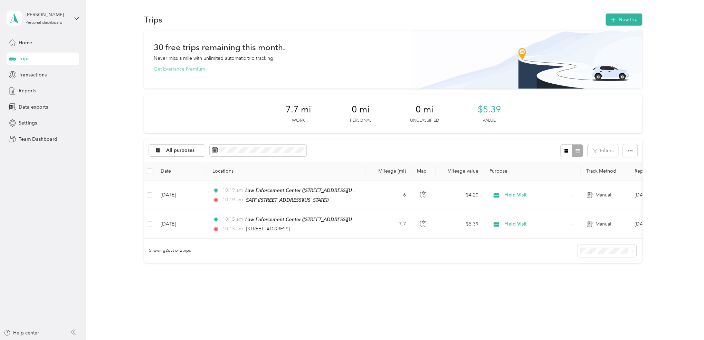
click at [179, 69] on button "Get Everlance Premium" at bounding box center [179, 68] width 51 height 7
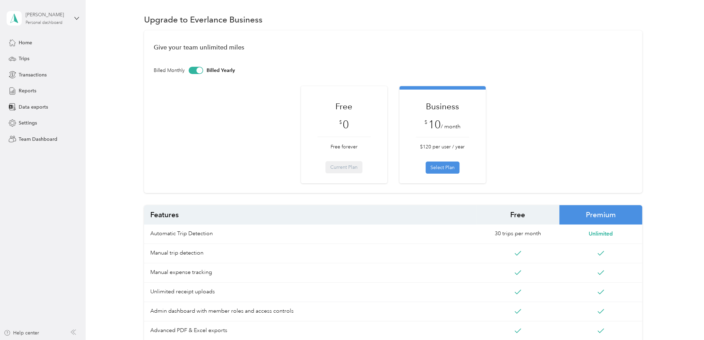
click at [65, 23] on div "[PERSON_NAME] Personal dashboard" at bounding box center [47, 18] width 43 height 14
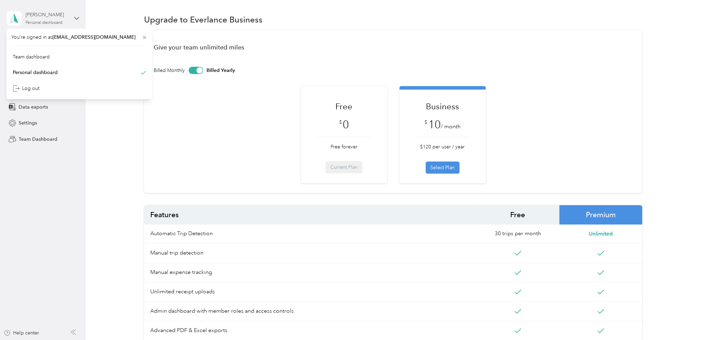
click at [64, 22] on div "[PERSON_NAME] Personal dashboard" at bounding box center [47, 18] width 43 height 14
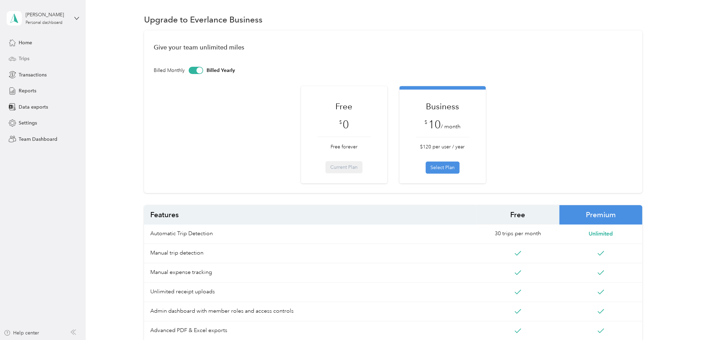
click at [18, 58] on div "Trips" at bounding box center [43, 59] width 73 height 12
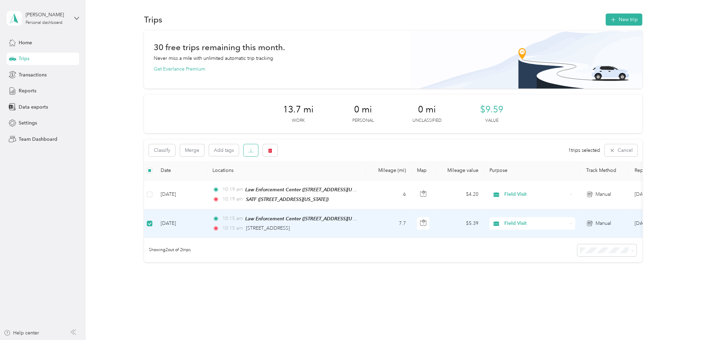
click at [250, 154] on button "button" at bounding box center [251, 150] width 15 height 12
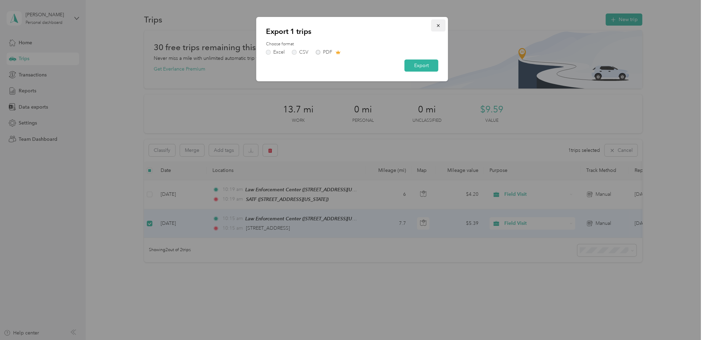
click at [437, 21] on button "button" at bounding box center [438, 25] width 15 height 12
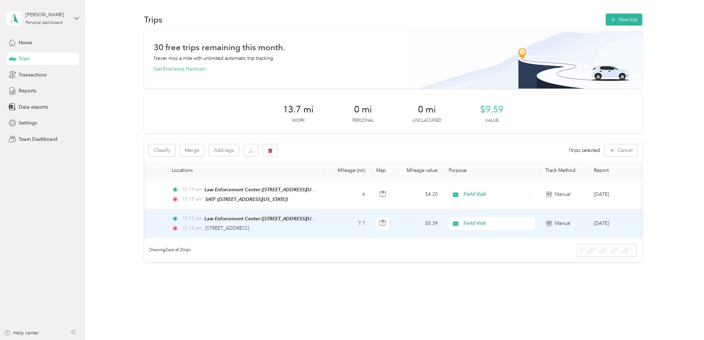
scroll to position [0, 75]
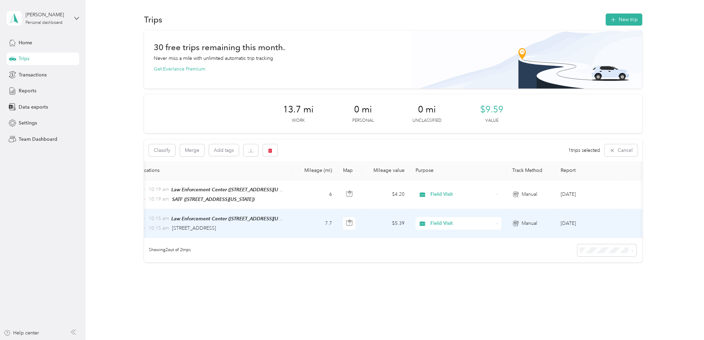
drag, startPoint x: 515, startPoint y: 241, endPoint x: 626, endPoint y: 237, distance: 111.0
click at [626, 237] on div "Classify Merge Add tags 1 trips selected Cancel Date Locations Mileage (mi) Map…" at bounding box center [393, 200] width 498 height 123
click at [611, 221] on td "[DATE]" at bounding box center [586, 223] width 63 height 29
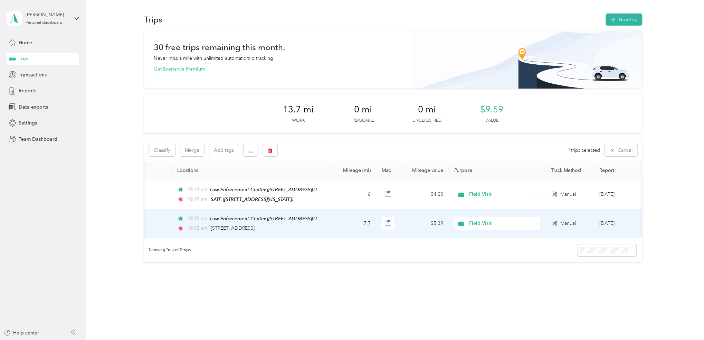
scroll to position [0, 0]
